Goal: Transaction & Acquisition: Purchase product/service

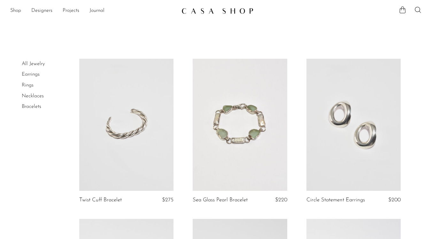
scroll to position [0, 0]
click at [35, 94] on link "Necklaces" at bounding box center [33, 95] width 22 height 5
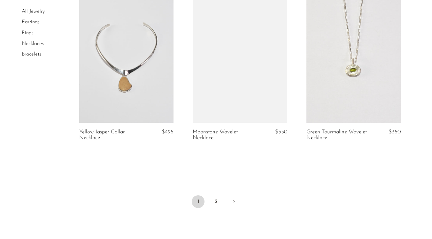
scroll to position [1958, 0]
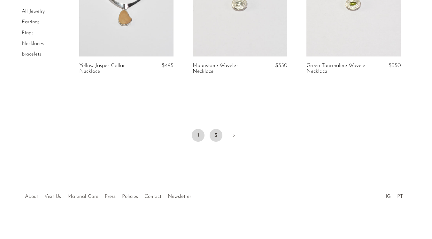
click at [215, 134] on link "2" at bounding box center [215, 135] width 13 height 13
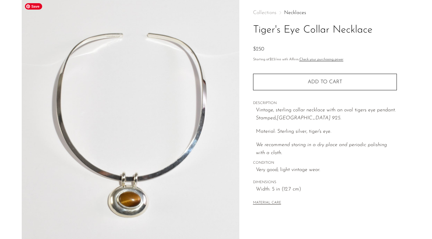
scroll to position [30, 0]
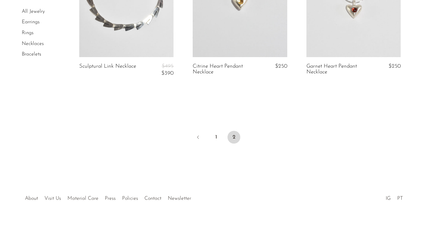
scroll to position [469, 0]
